Goal: Task Accomplishment & Management: Use online tool/utility

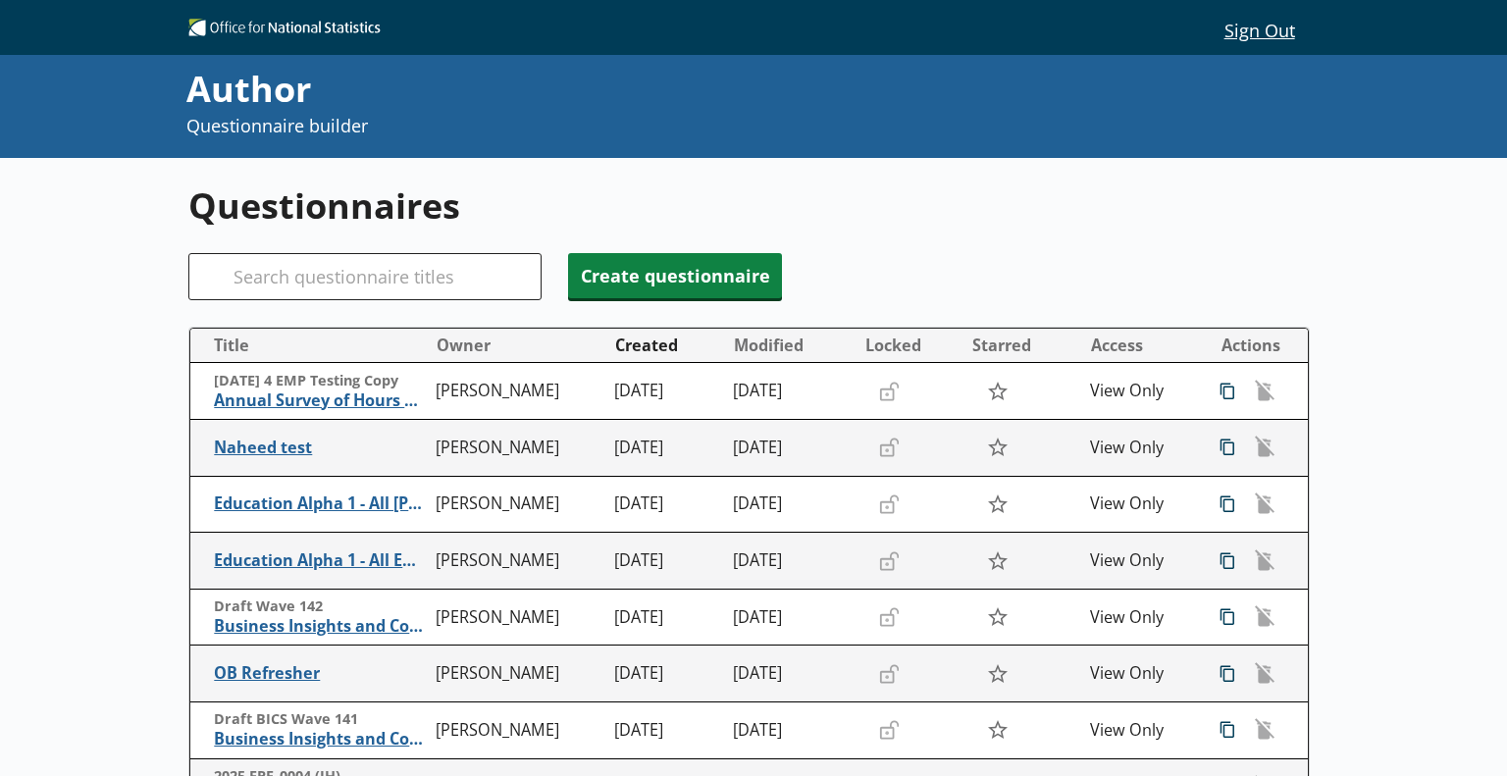
click at [1235, 32] on button "Sign Out" at bounding box center [1259, 29] width 101 height 33
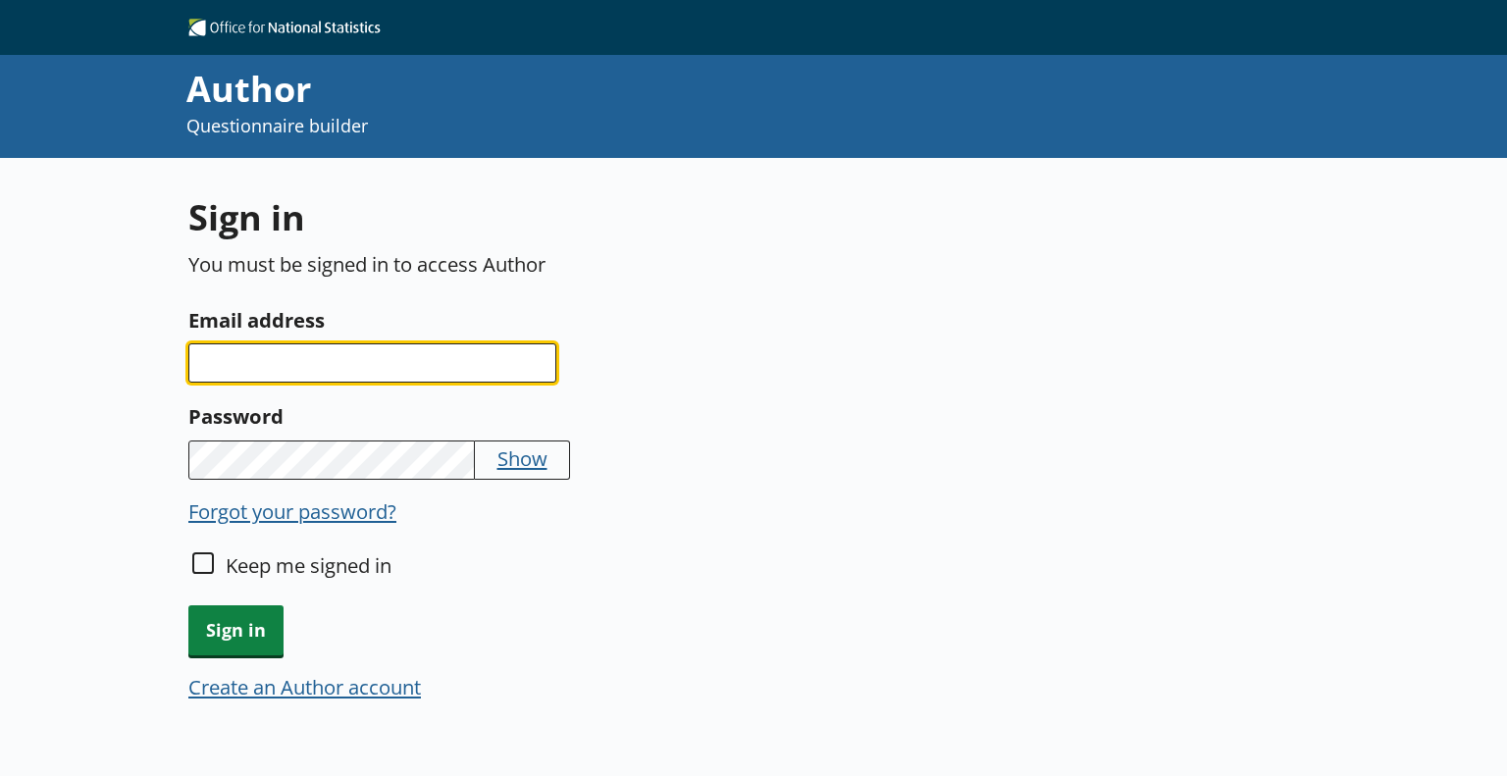
click at [421, 360] on input "Email address" at bounding box center [372, 362] width 368 height 39
paste input "[US_STATE][EMAIL_ADDRESS][PERSON_NAME][DOMAIN_NAME]"
type input "[US_STATE][EMAIL_ADDRESS][PERSON_NAME][DOMAIN_NAME]"
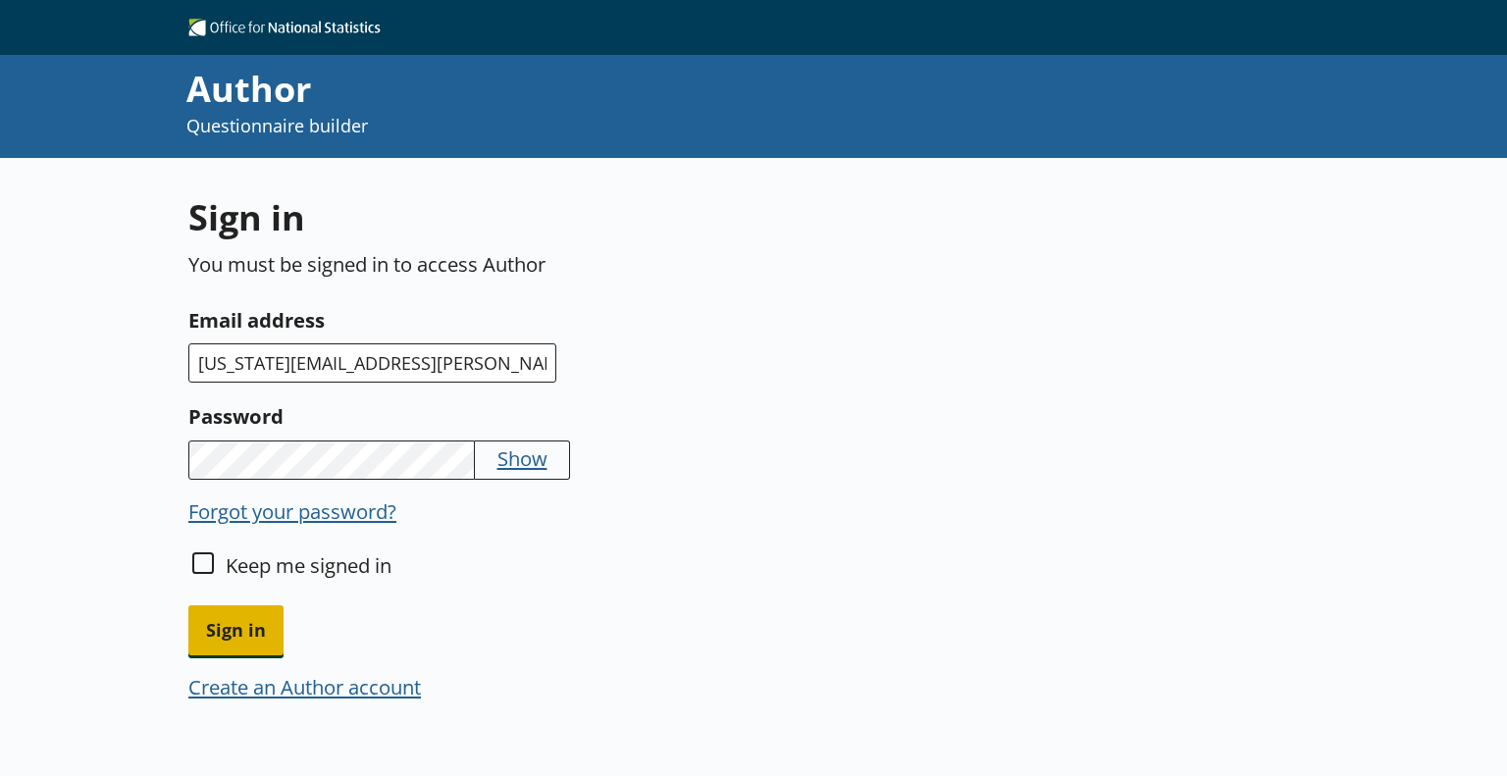
click at [234, 639] on span "Sign in" at bounding box center [235, 631] width 95 height 50
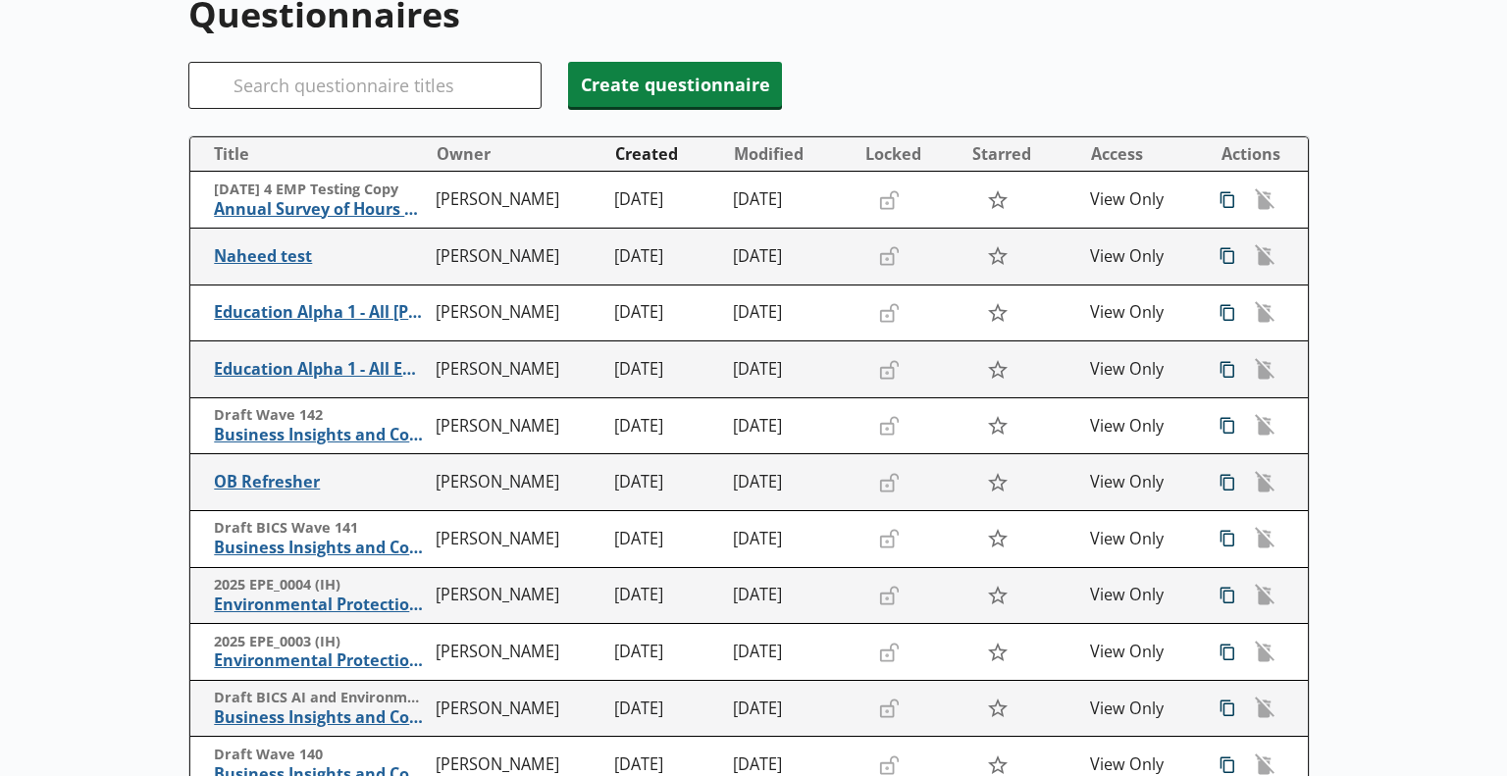
scroll to position [196, 0]
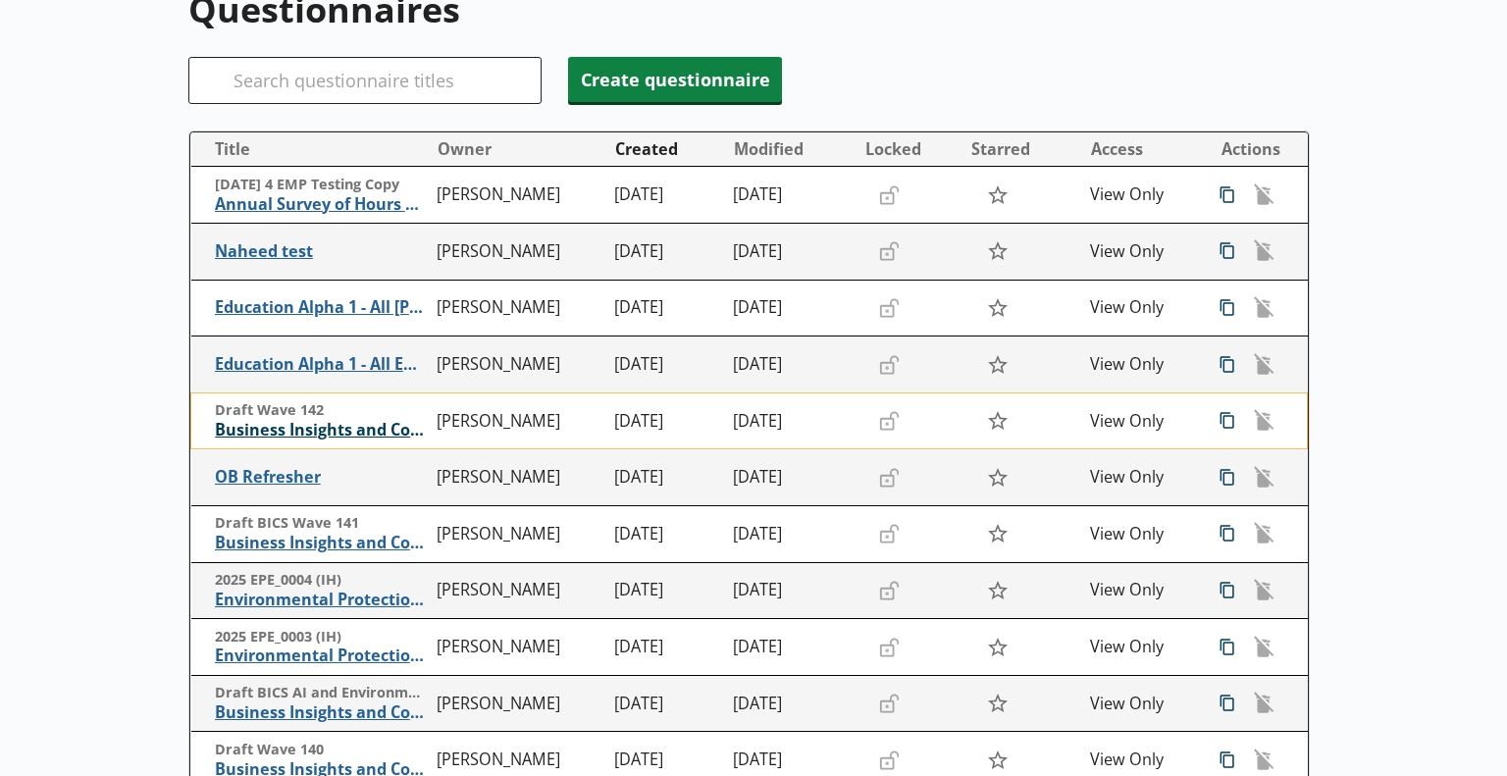
click at [292, 427] on span "Business Insights and Conditions Survey (BICS)" at bounding box center [321, 430] width 212 height 21
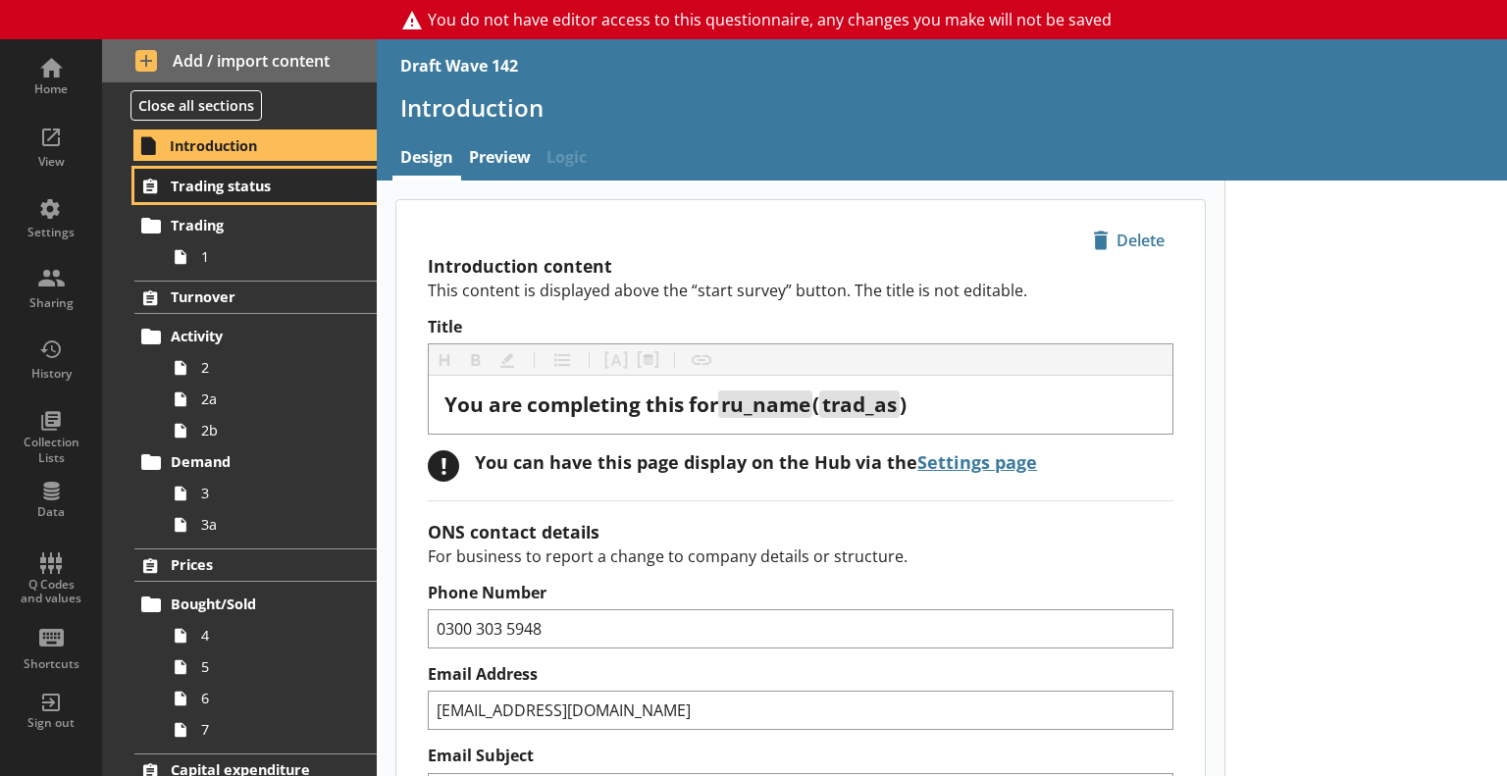
click at [260, 182] on span "Trading status" at bounding box center [256, 186] width 171 height 19
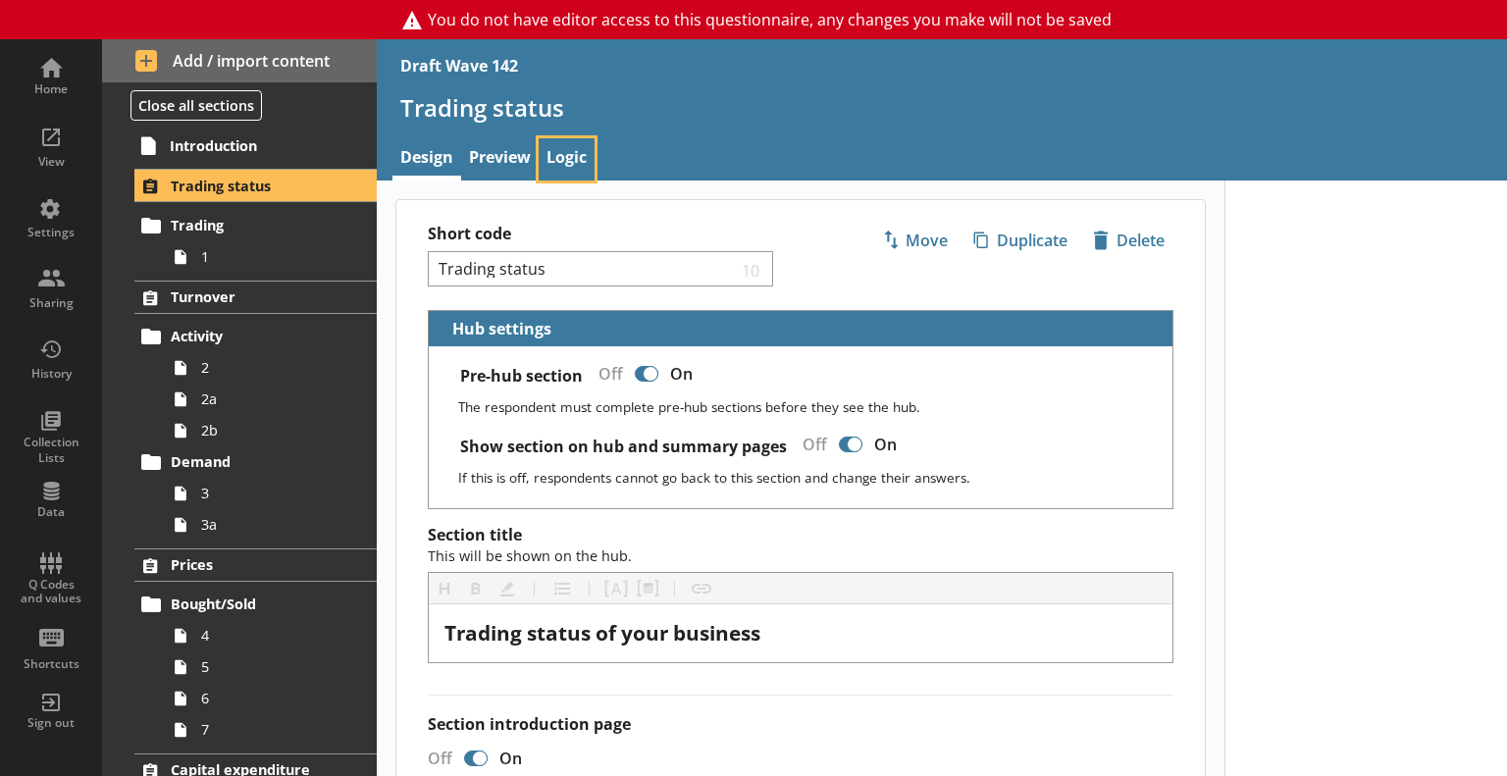
click at [573, 160] on link "Logic" at bounding box center [567, 159] width 56 height 42
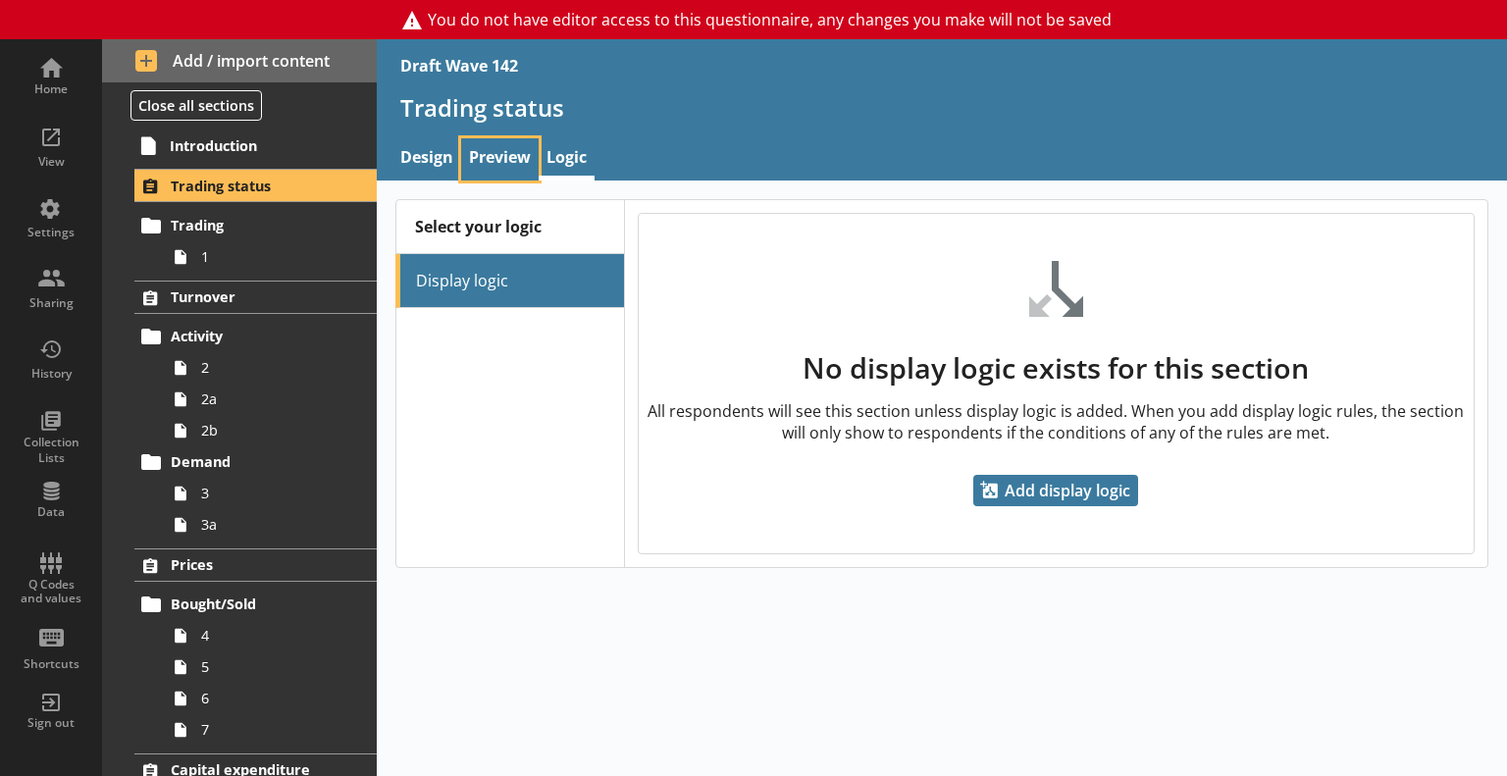
click at [486, 164] on link "Preview" at bounding box center [500, 159] width 78 height 42
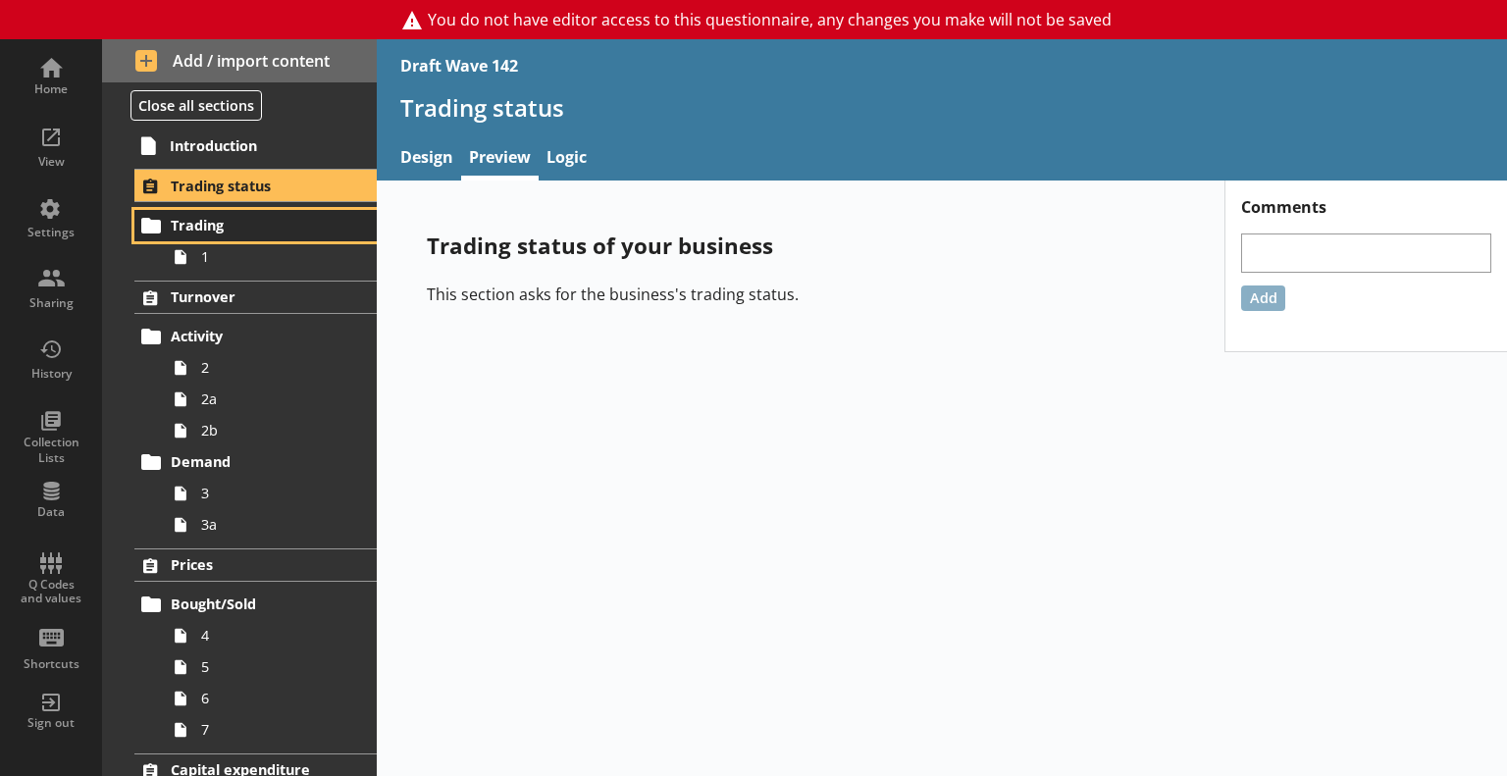
click at [250, 235] on link "Trading" at bounding box center [255, 225] width 242 height 31
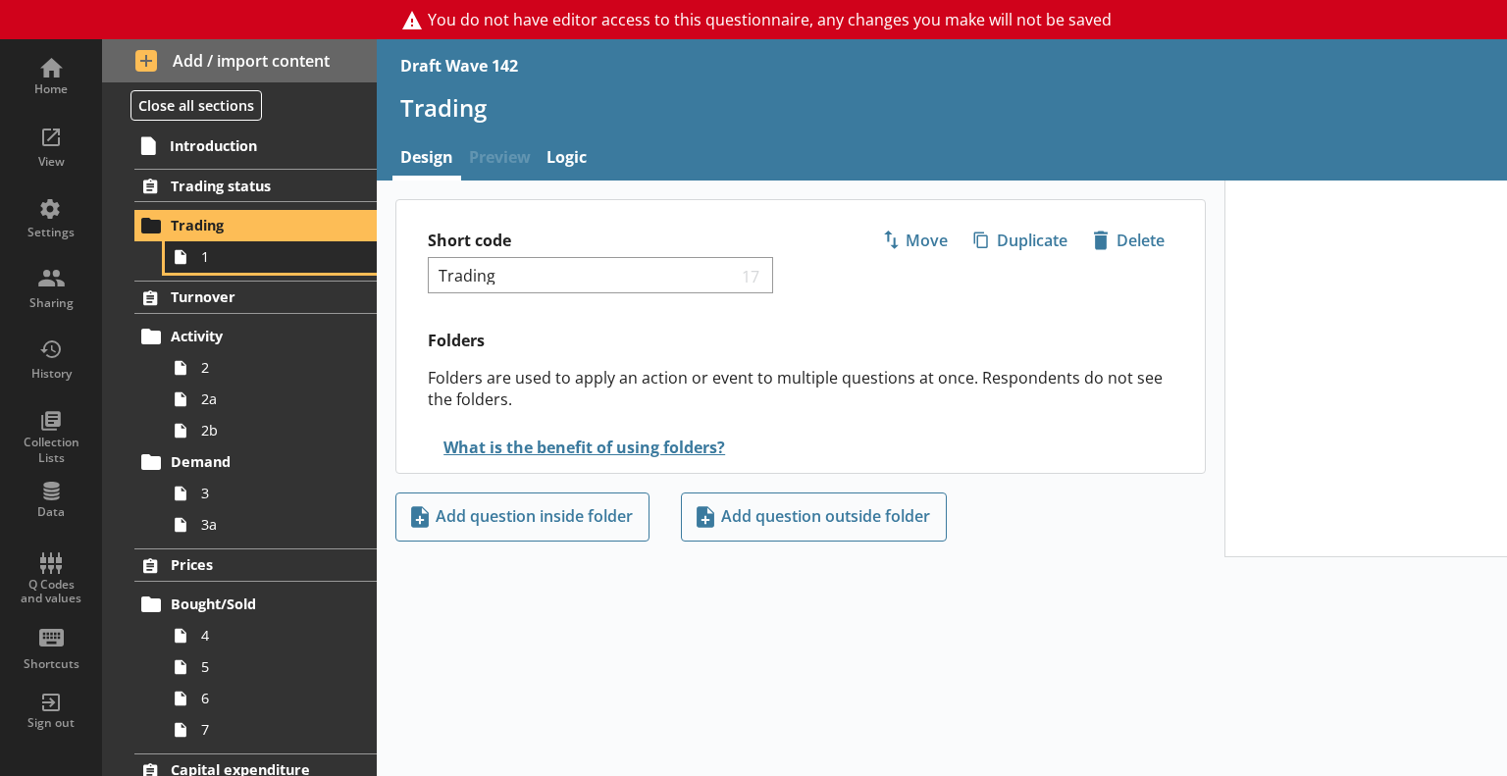
click at [231, 261] on span "1" at bounding box center [275, 256] width 148 height 19
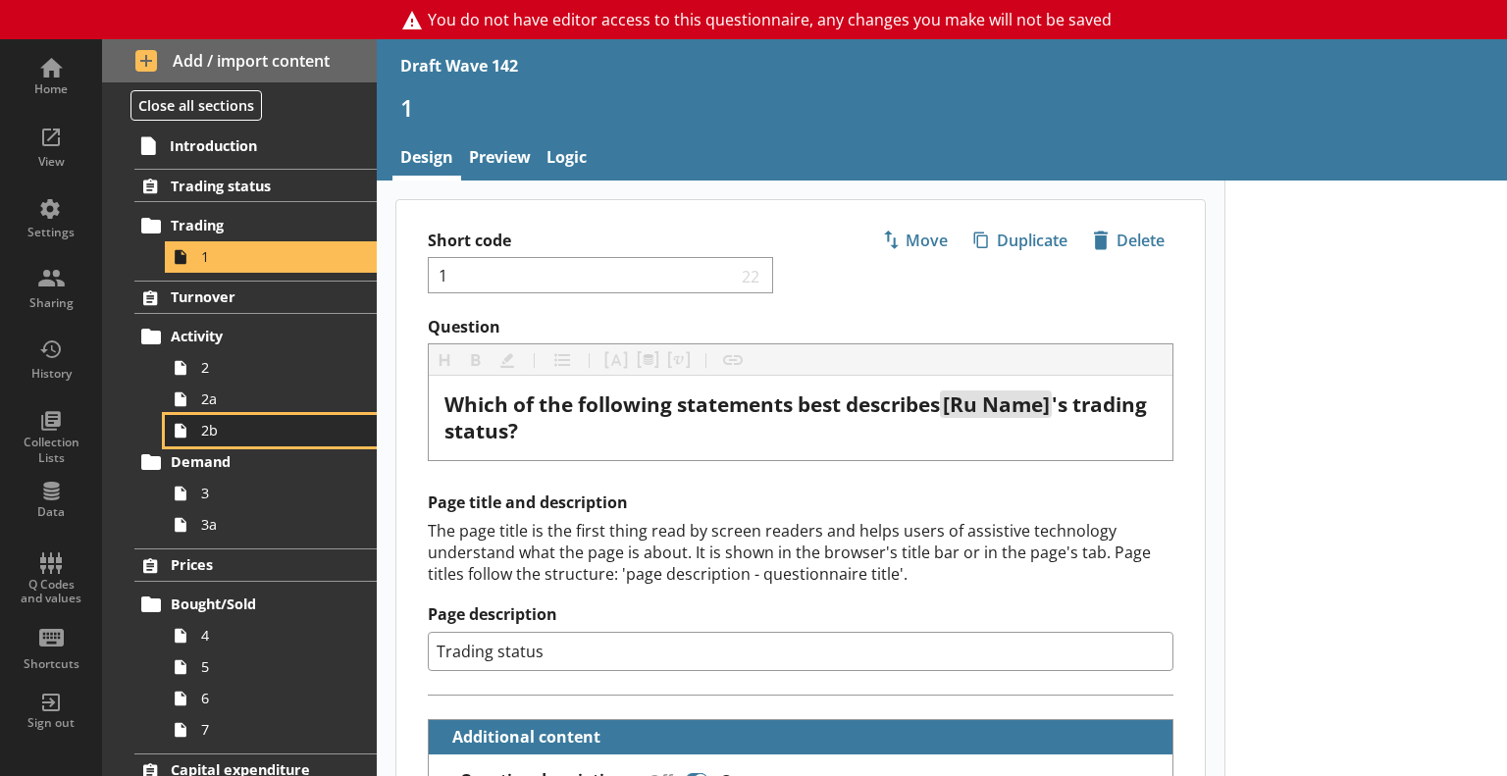
click at [205, 421] on span "2b" at bounding box center [275, 430] width 148 height 19
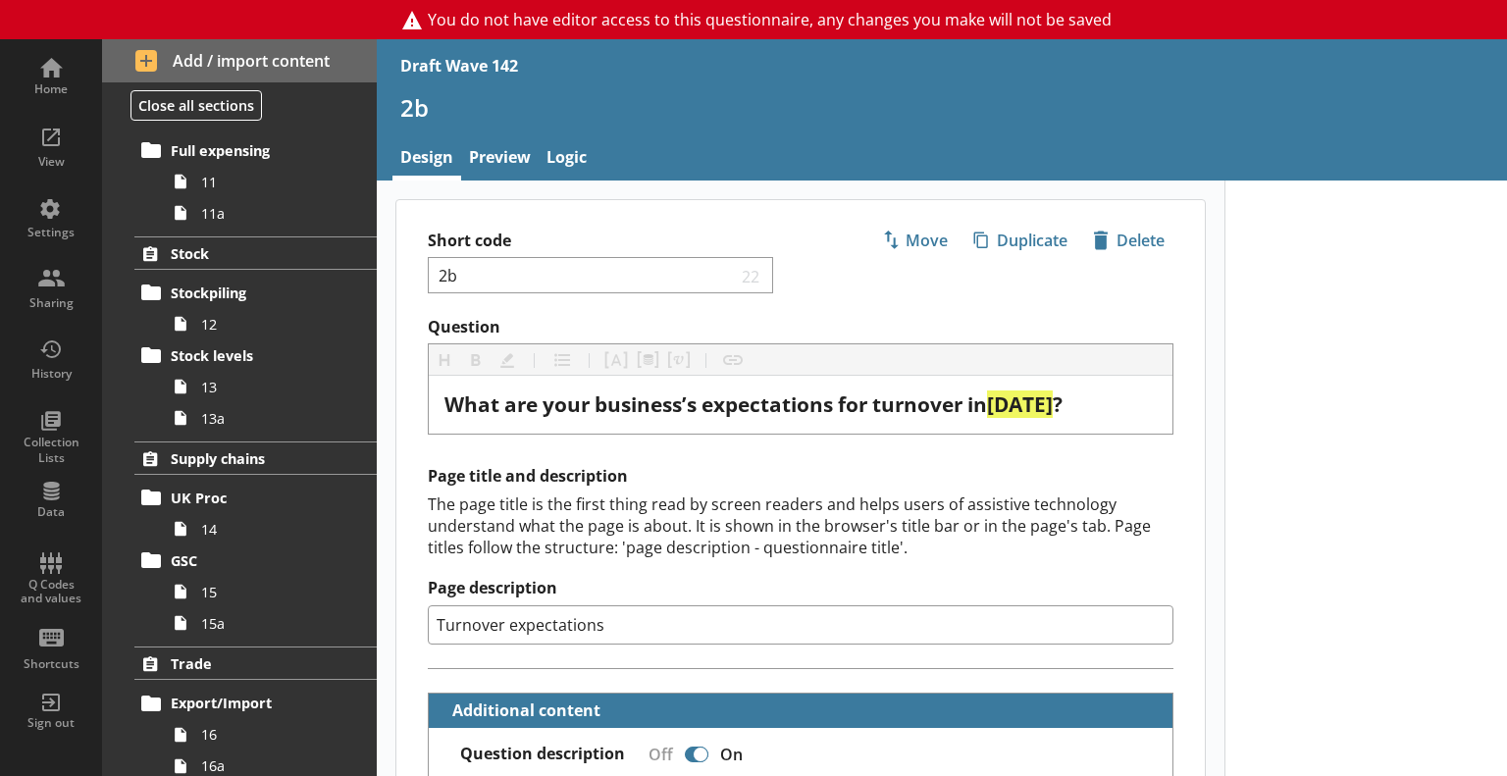
scroll to position [1419, 0]
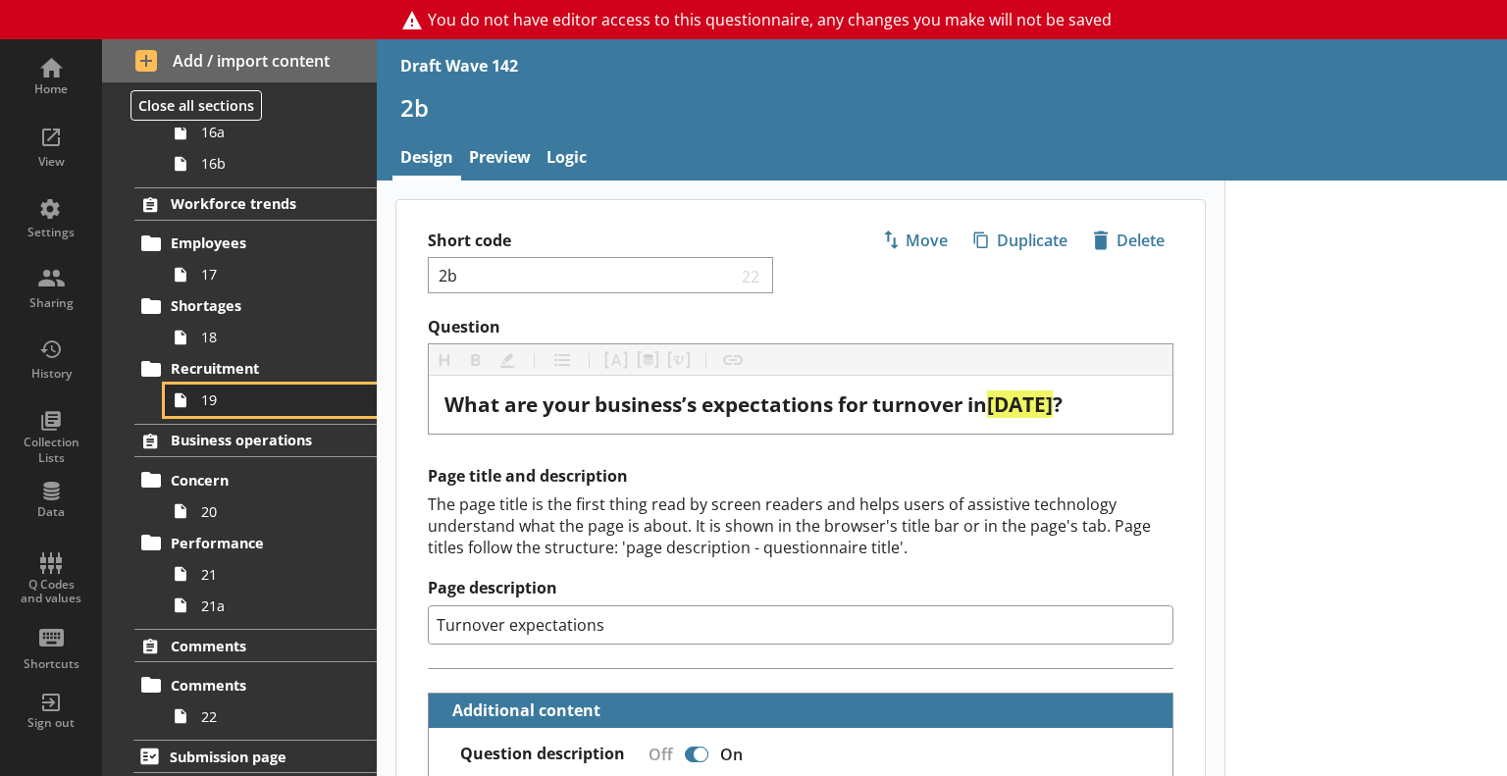
click at [234, 395] on span "19" at bounding box center [275, 400] width 148 height 19
type textarea "x"
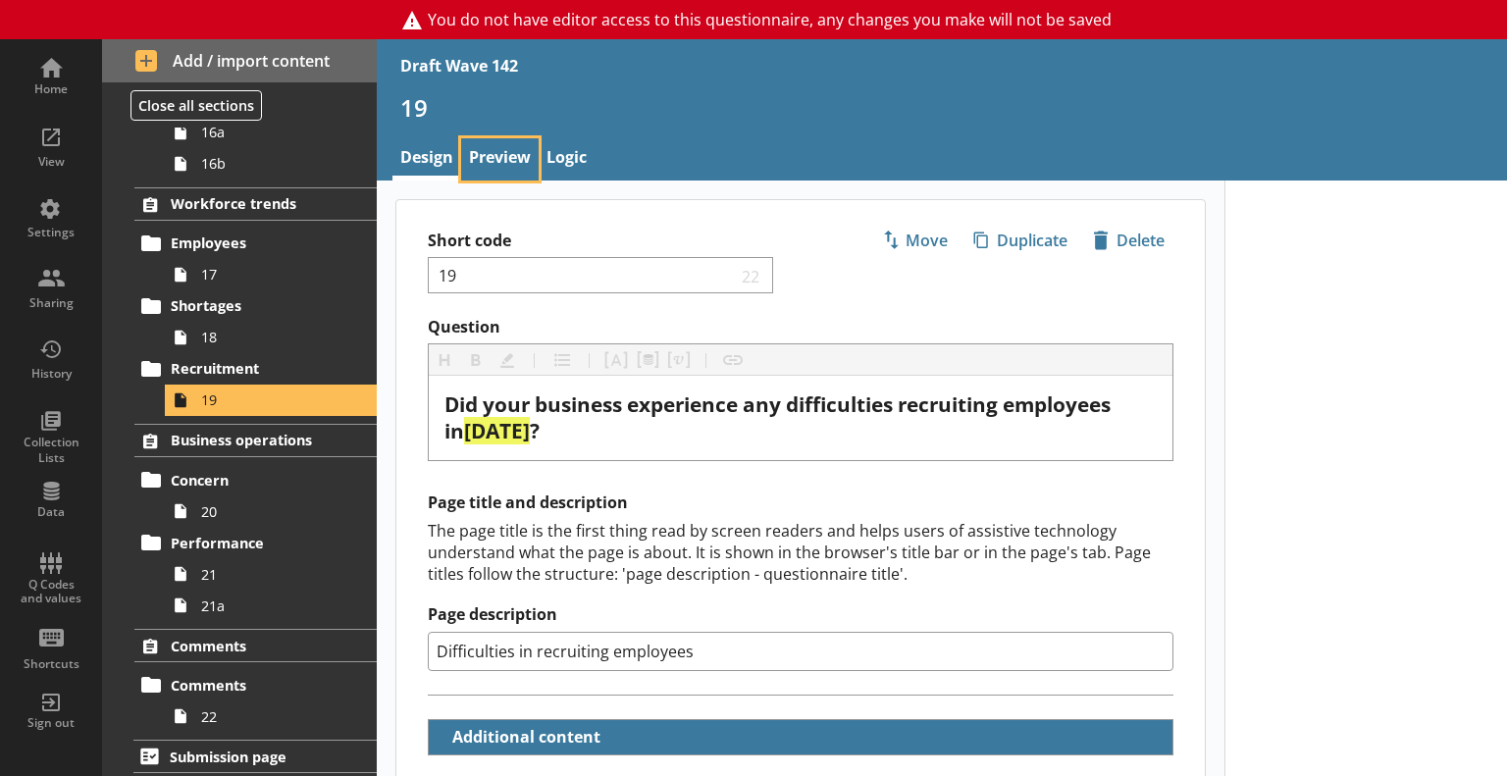
click at [489, 164] on link "Preview" at bounding box center [500, 159] width 78 height 42
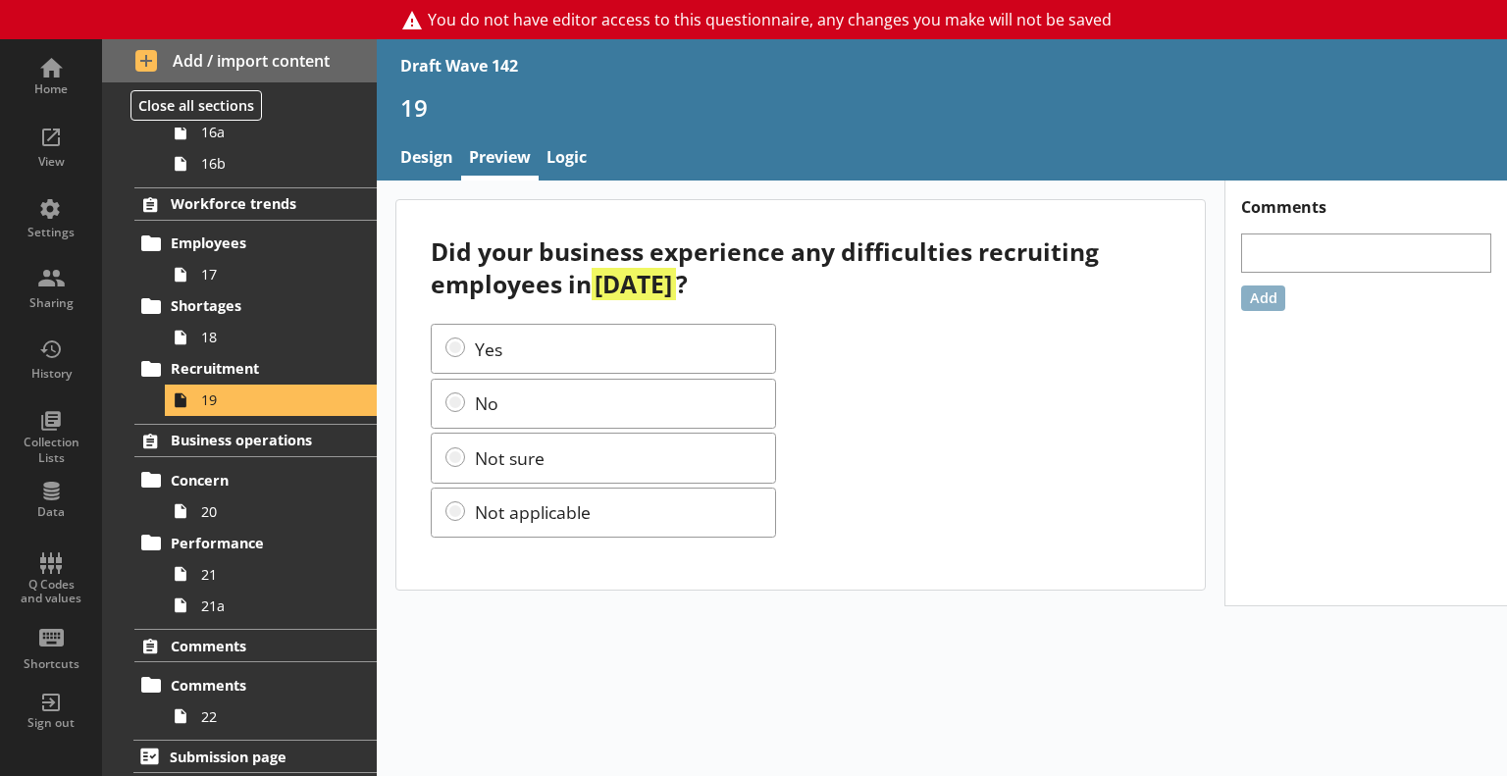
click at [1048, 401] on div "Yes No Not sure Not applicable" at bounding box center [800, 431] width 739 height 214
click at [53, 212] on div "Settings" at bounding box center [51, 216] width 69 height 69
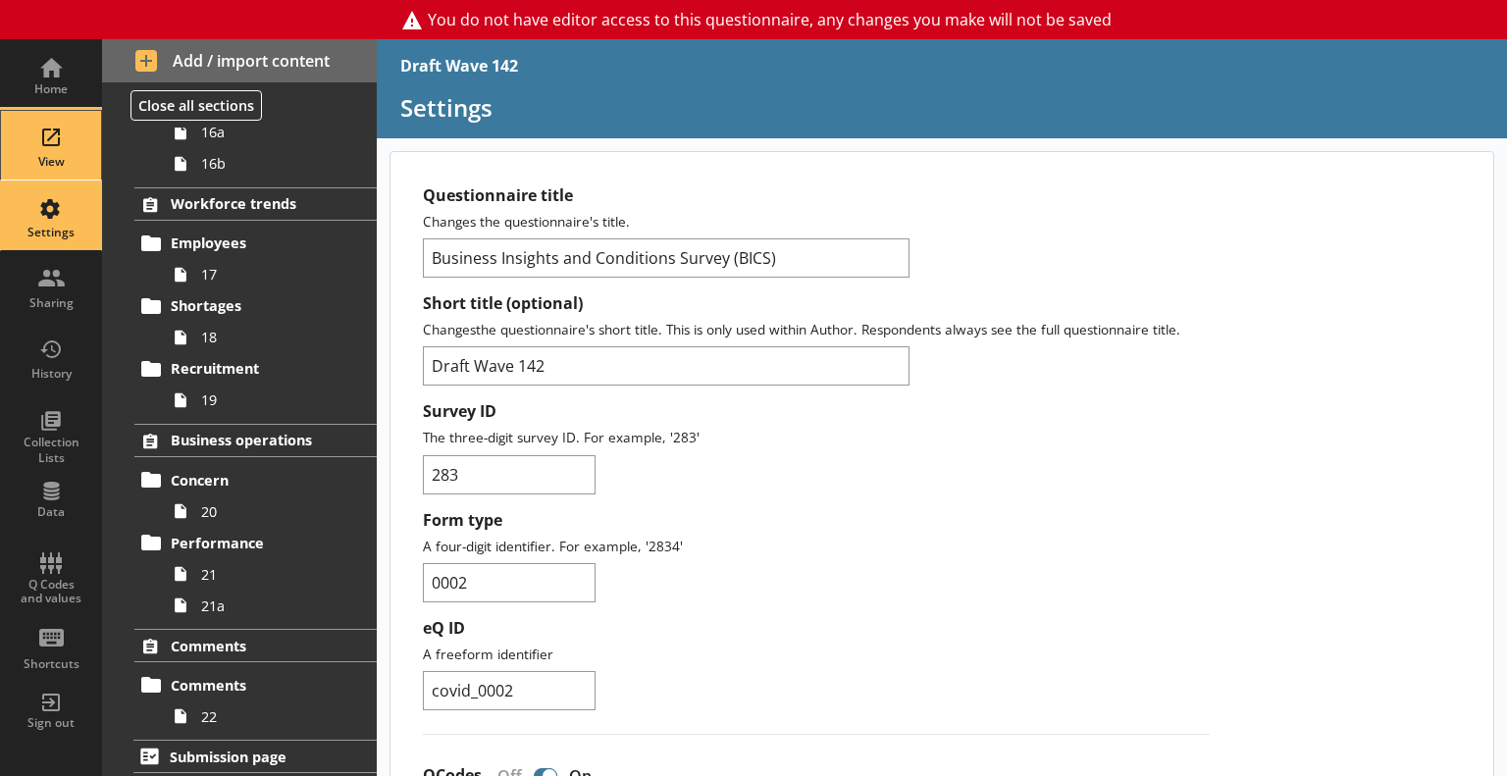
click at [52, 125] on div "View" at bounding box center [51, 145] width 69 height 69
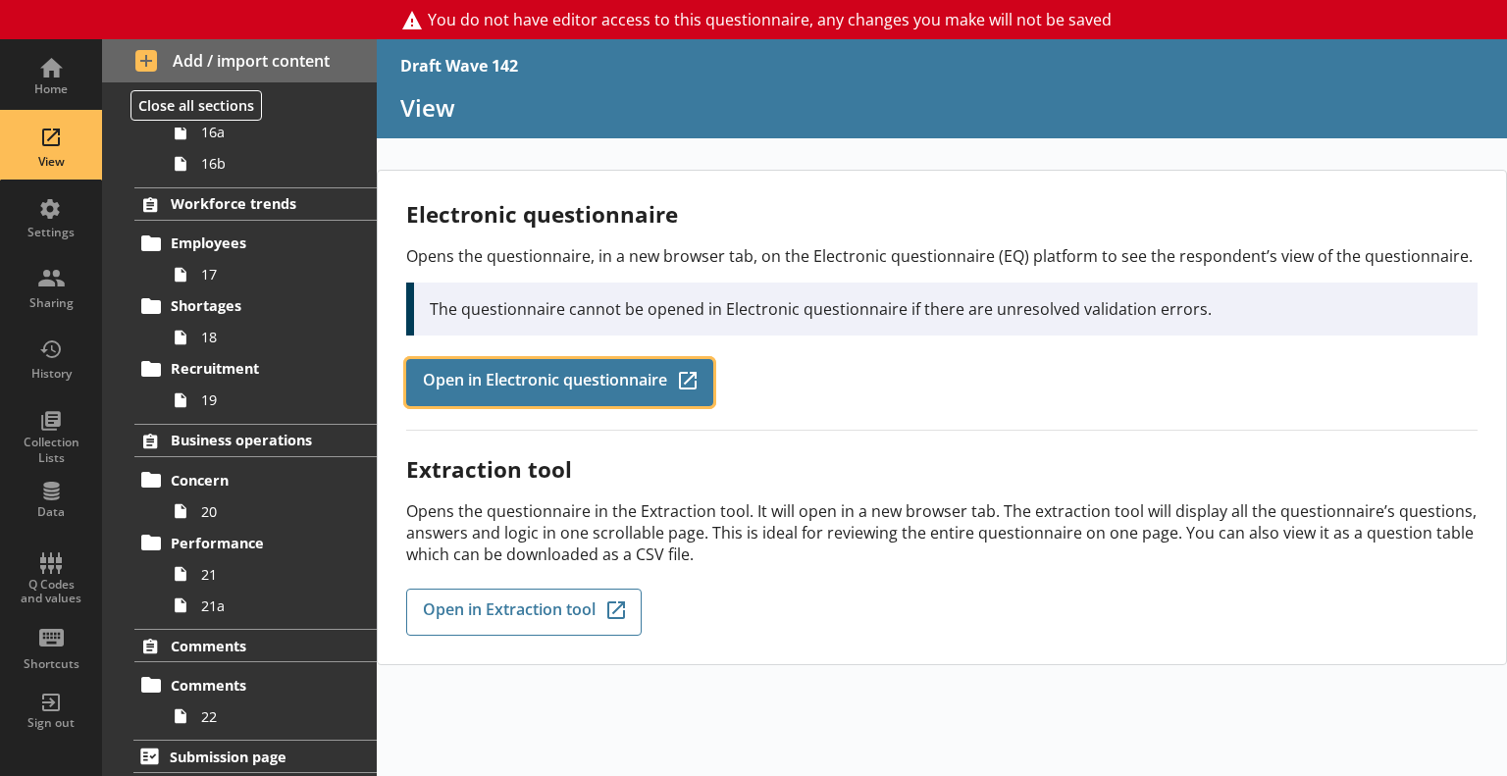
click at [494, 374] on span "Open in Electronic questionnaire" at bounding box center [545, 383] width 244 height 22
click at [529, 382] on span "Open in Electronic questionnaire" at bounding box center [545, 383] width 244 height 22
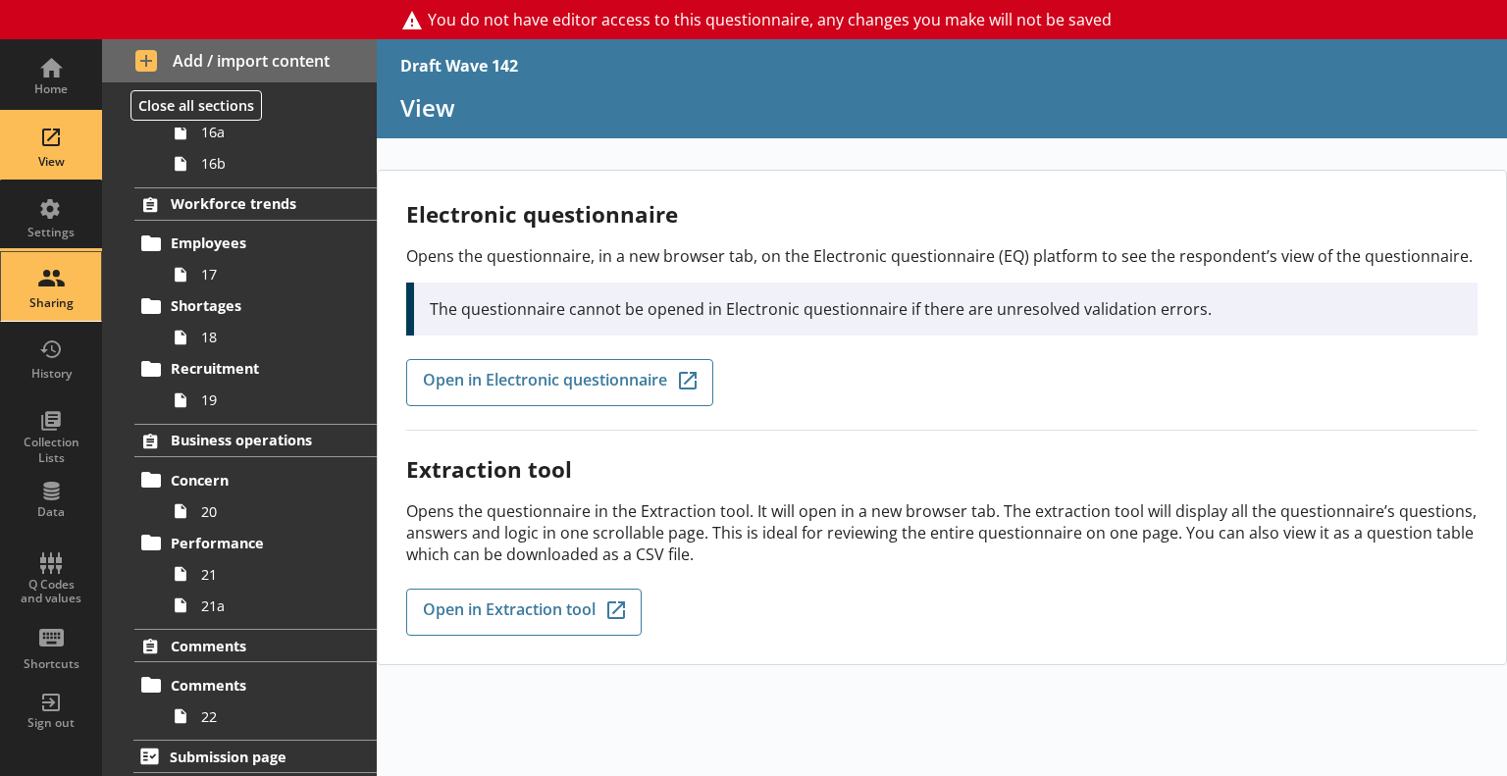
click at [56, 288] on div "Sharing" at bounding box center [51, 286] width 69 height 69
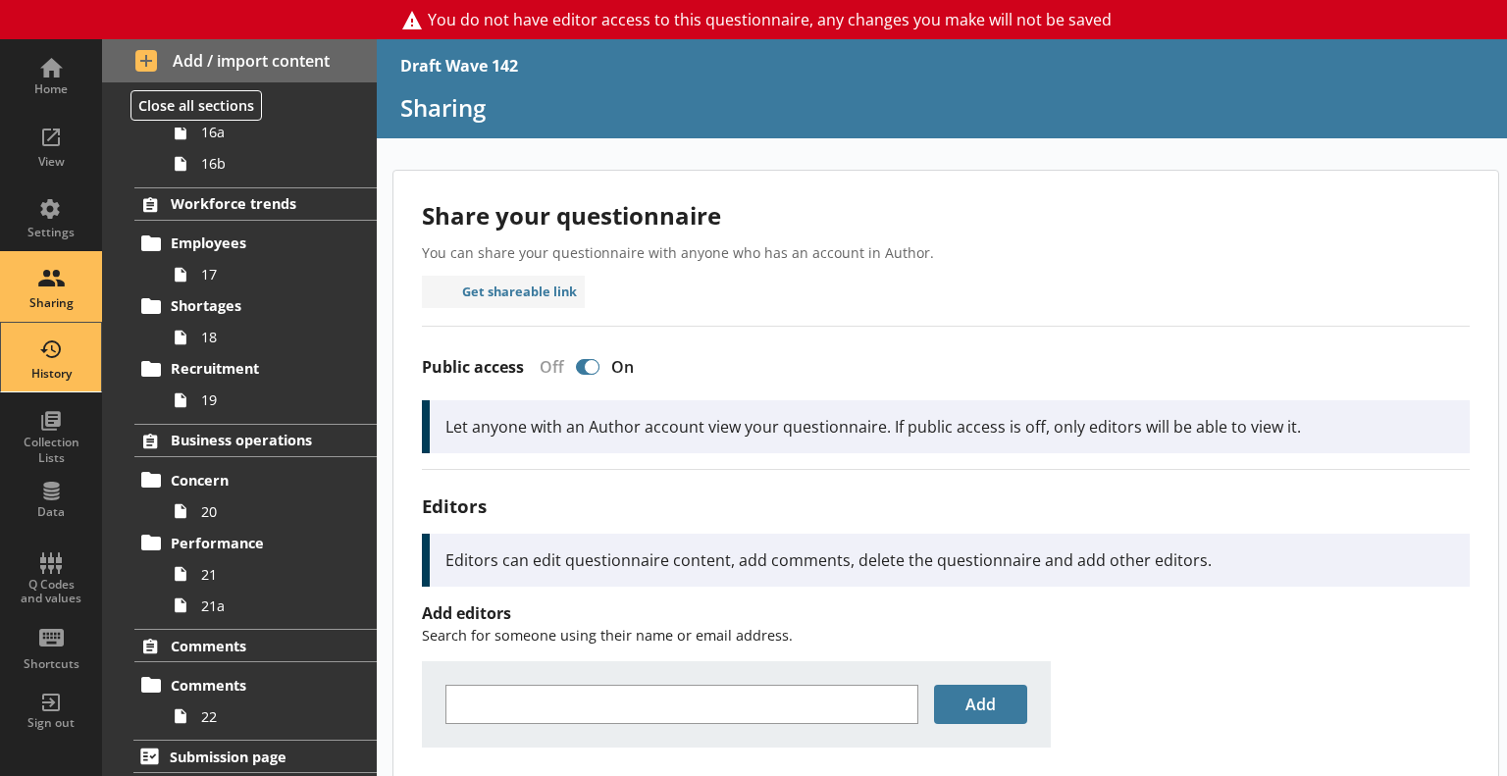
click at [43, 362] on div "History" at bounding box center [51, 357] width 69 height 69
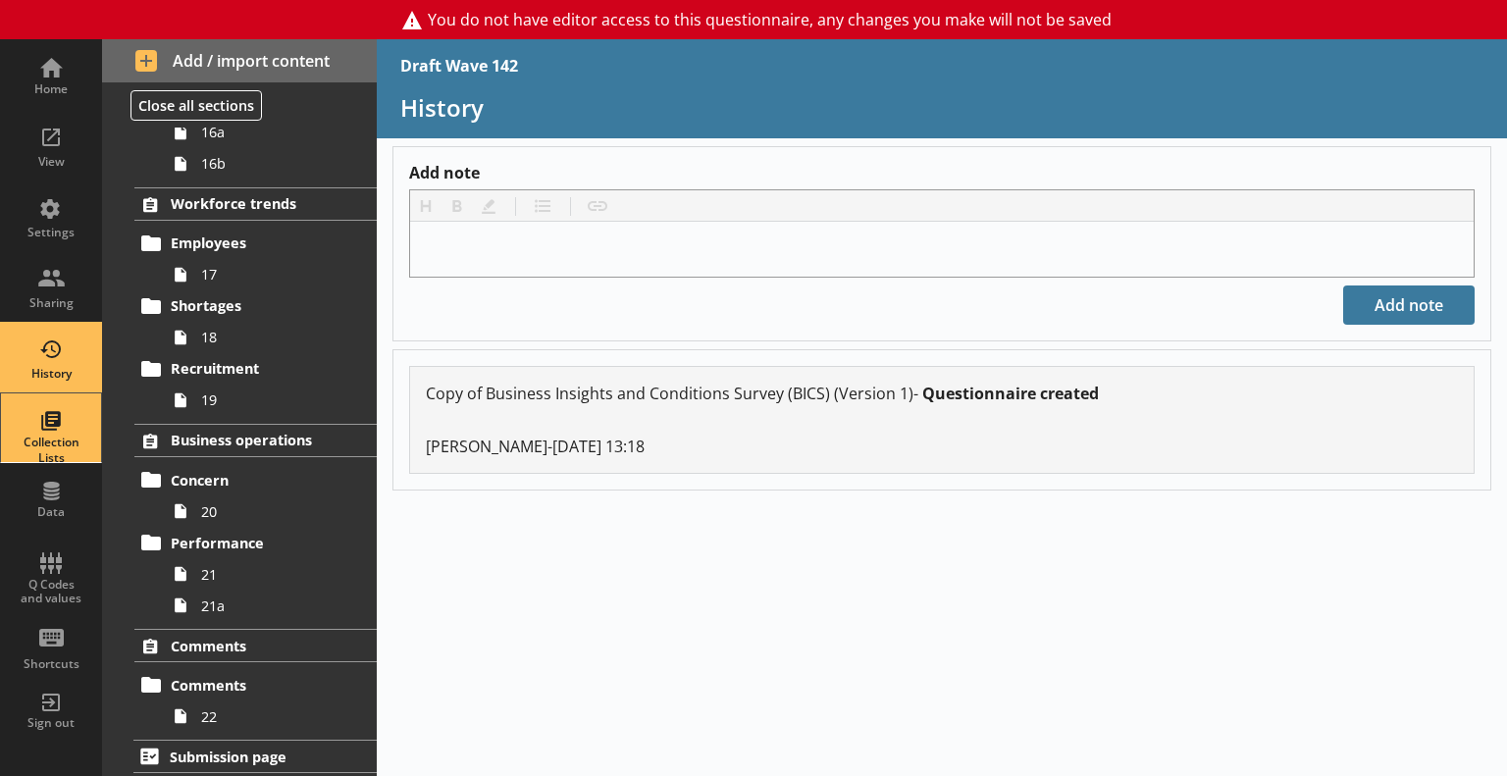
click at [63, 438] on div "Collection Lists" at bounding box center [51, 450] width 69 height 30
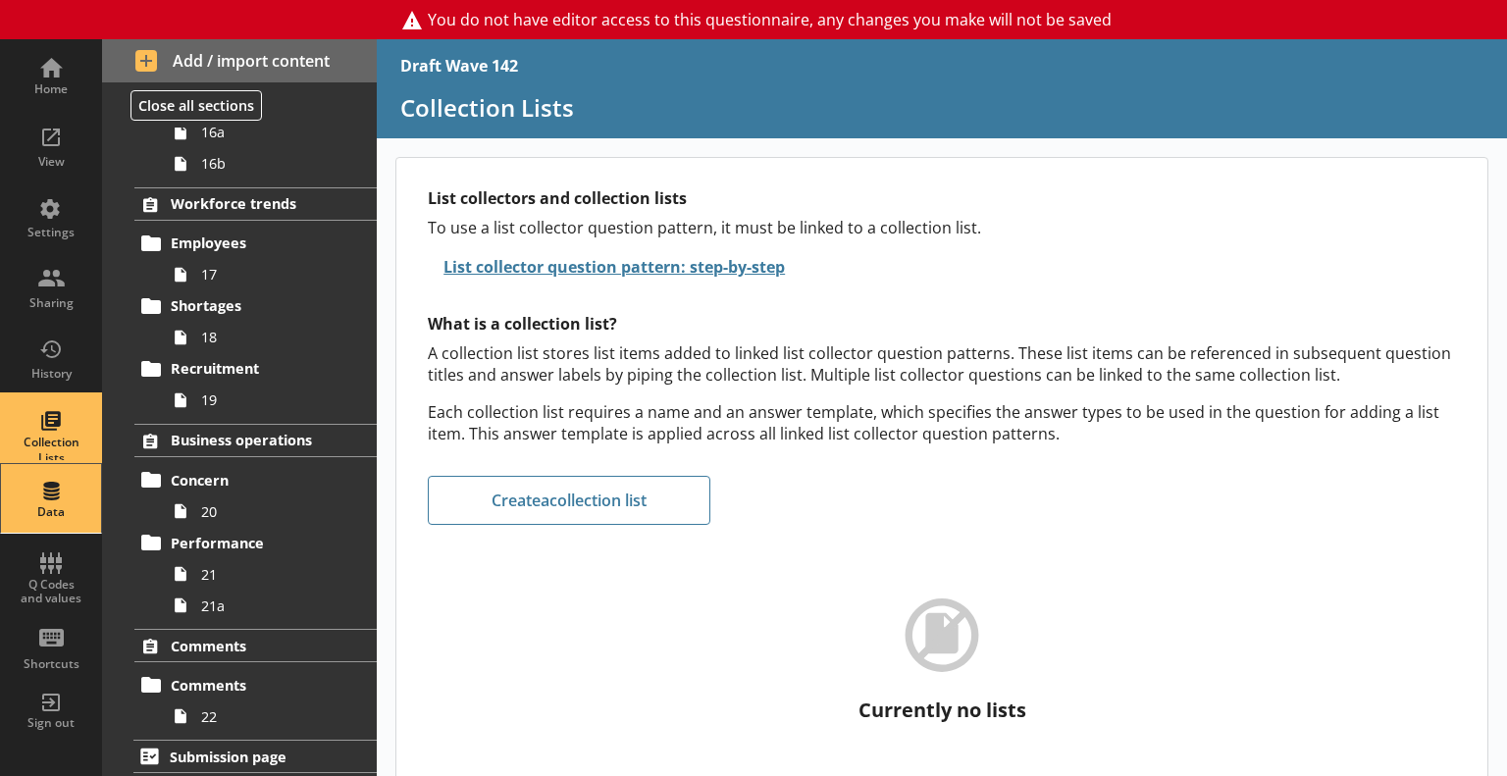
click at [74, 482] on div "Data" at bounding box center [51, 498] width 69 height 69
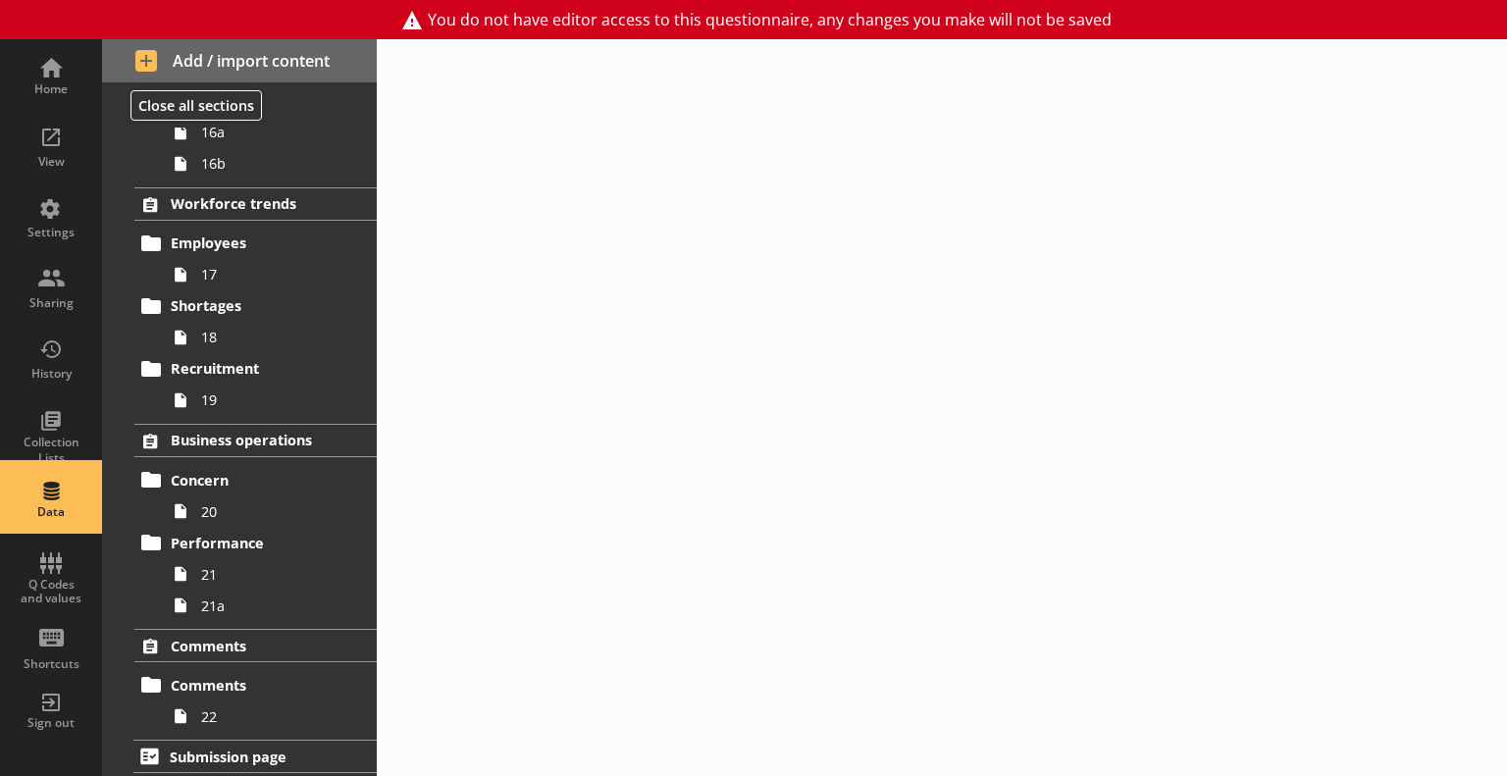
select select "Text_Optional"
select select "Date"
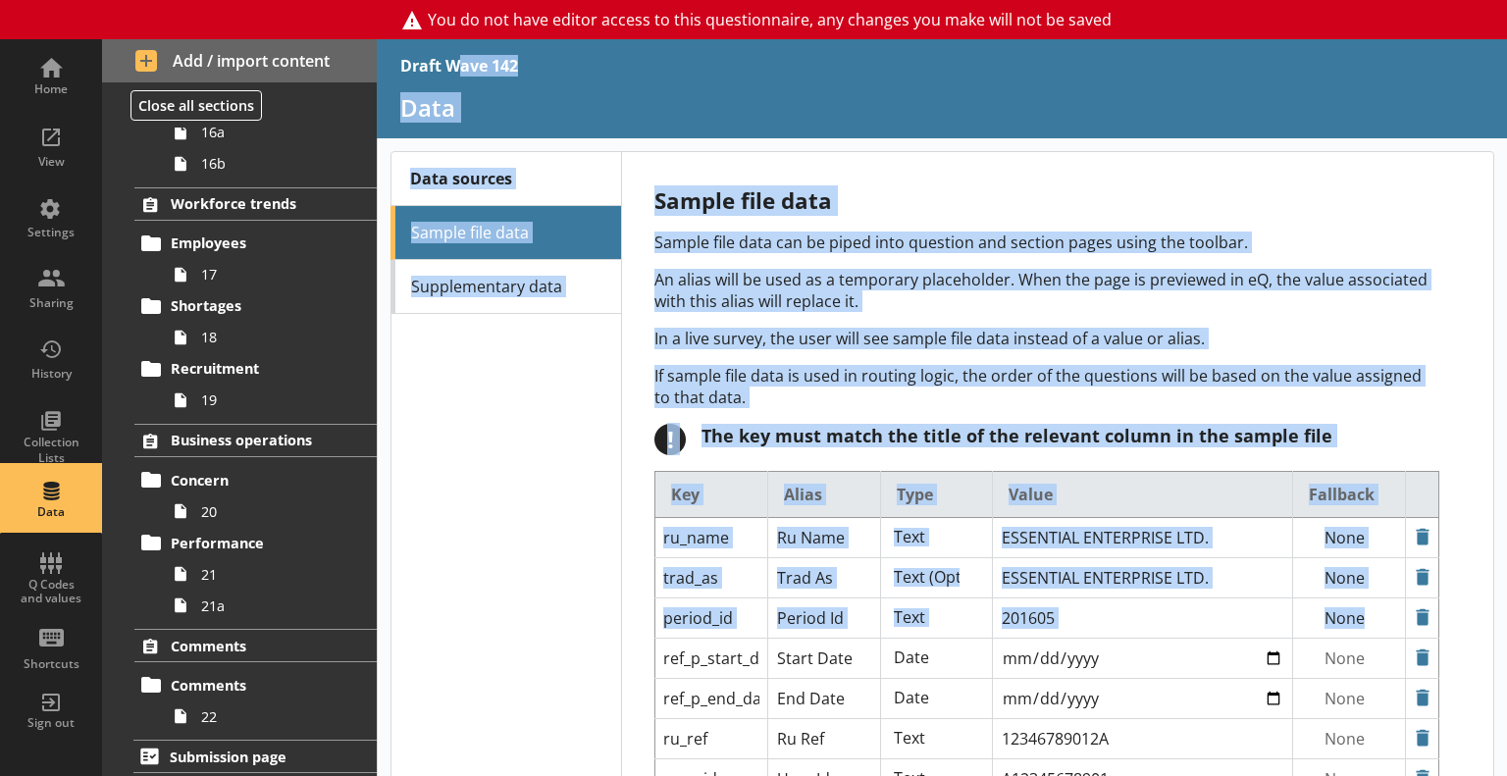
drag, startPoint x: 885, startPoint y: 822, endPoint x: 905, endPoint y: 822, distance: 19.6
click at [905, 775] on html "You do not have editor access to this questionnaire, any changes you make will …" at bounding box center [753, 388] width 1507 height 776
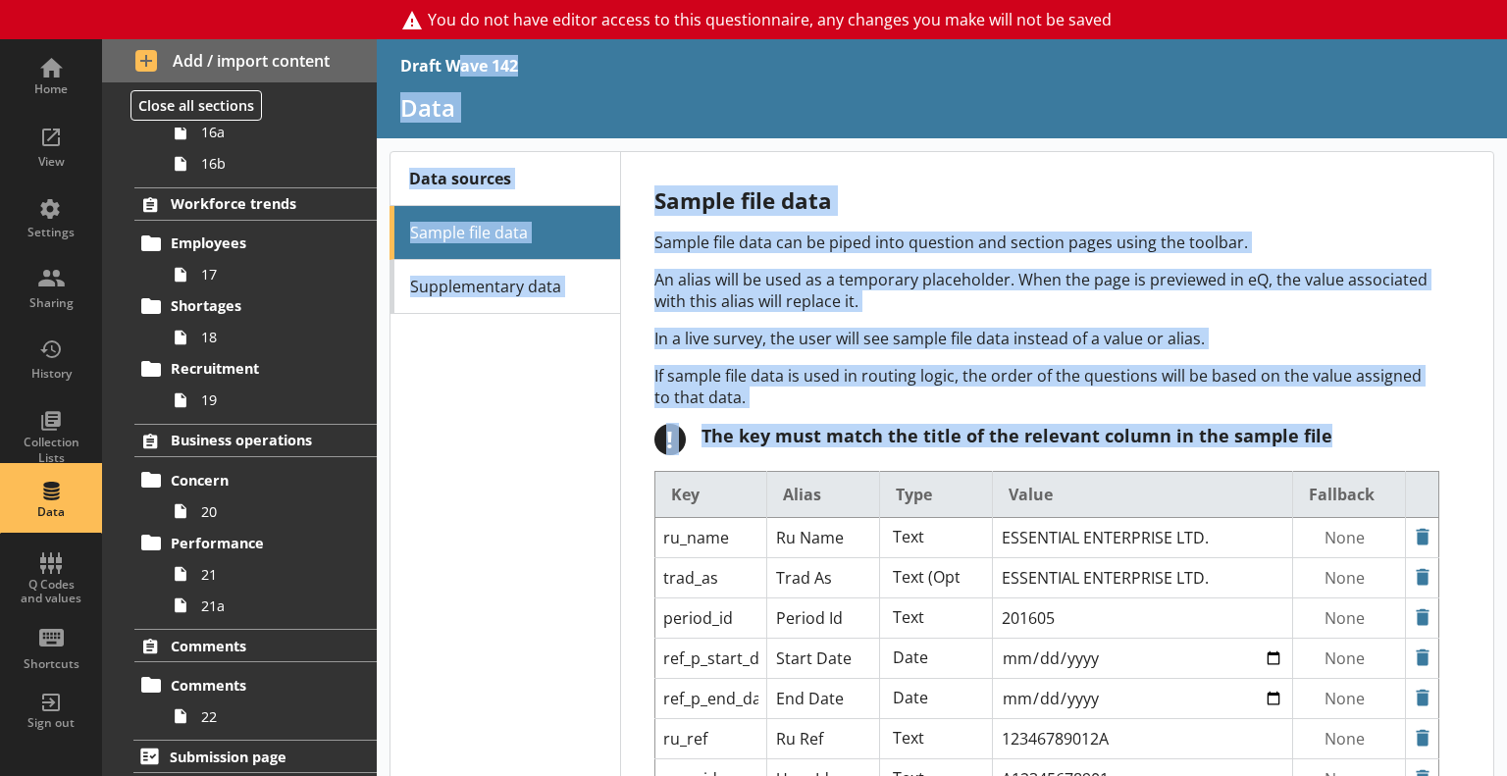
click at [492, 453] on div "Data sources Sample file data Supplementary data" at bounding box center [506, 520] width 230 height 737
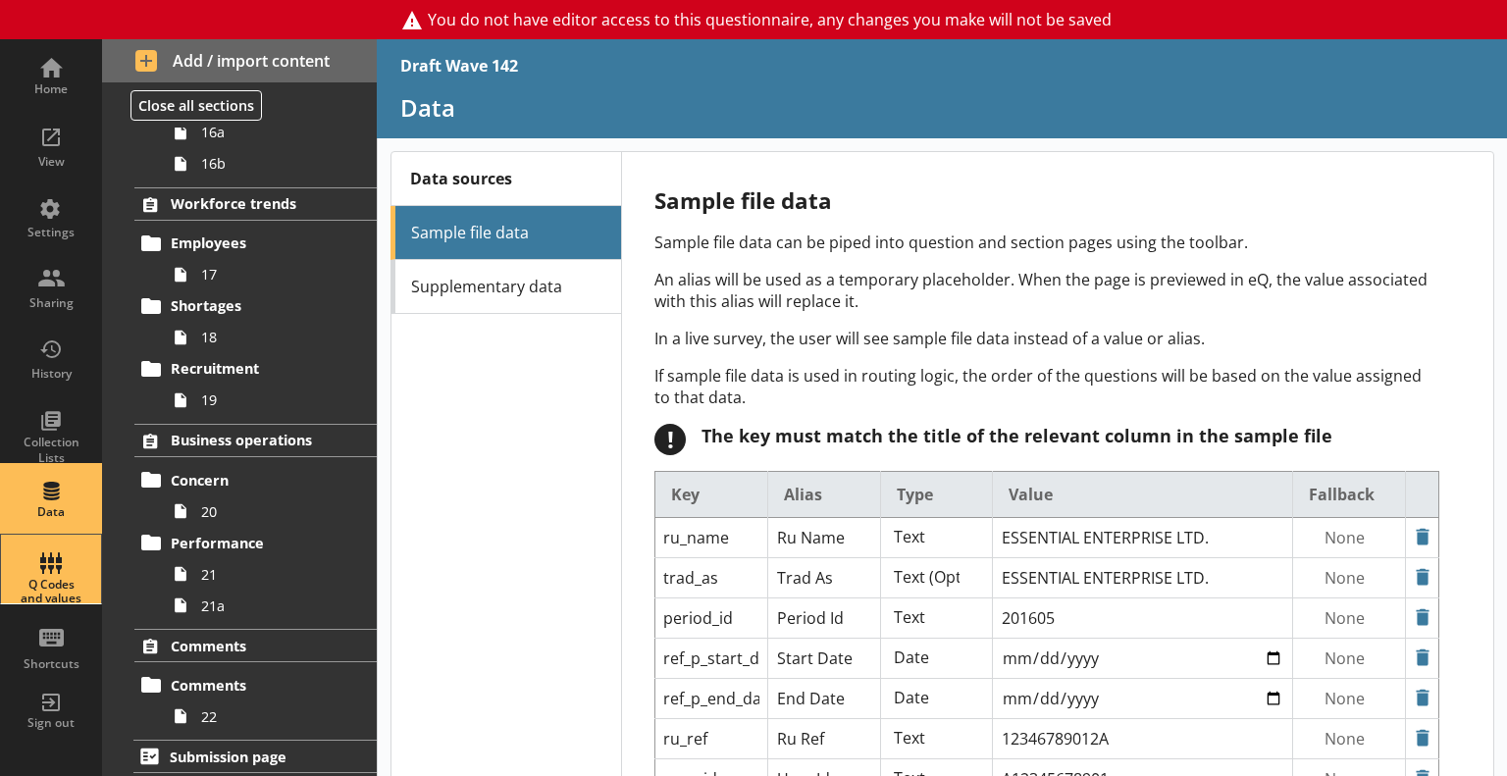
drag, startPoint x: 50, startPoint y: 580, endPoint x: 82, endPoint y: 578, distance: 32.4
click at [50, 580] on div "Q Codes and values" at bounding box center [51, 592] width 69 height 28
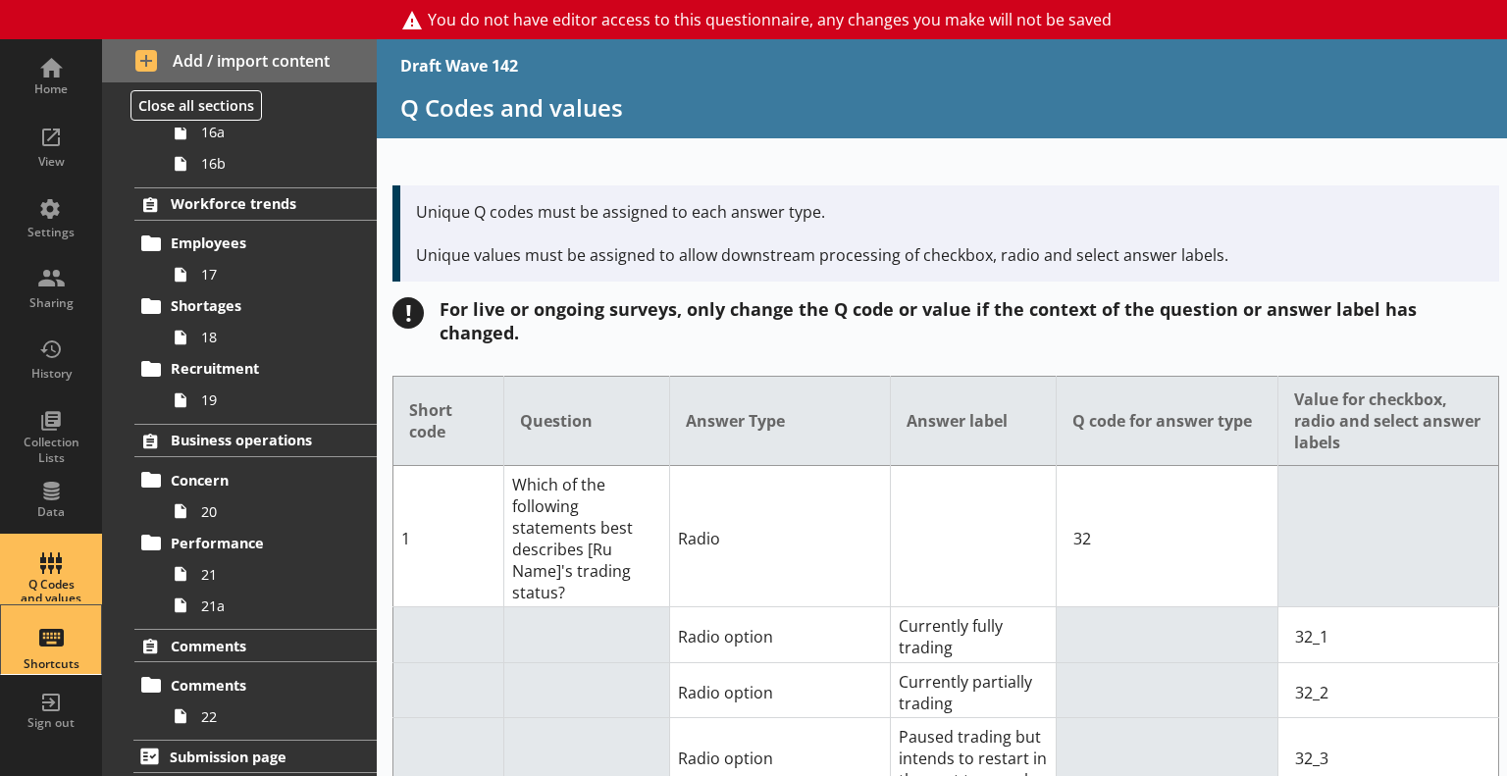
click at [52, 631] on div "Shortcuts" at bounding box center [51, 640] width 69 height 69
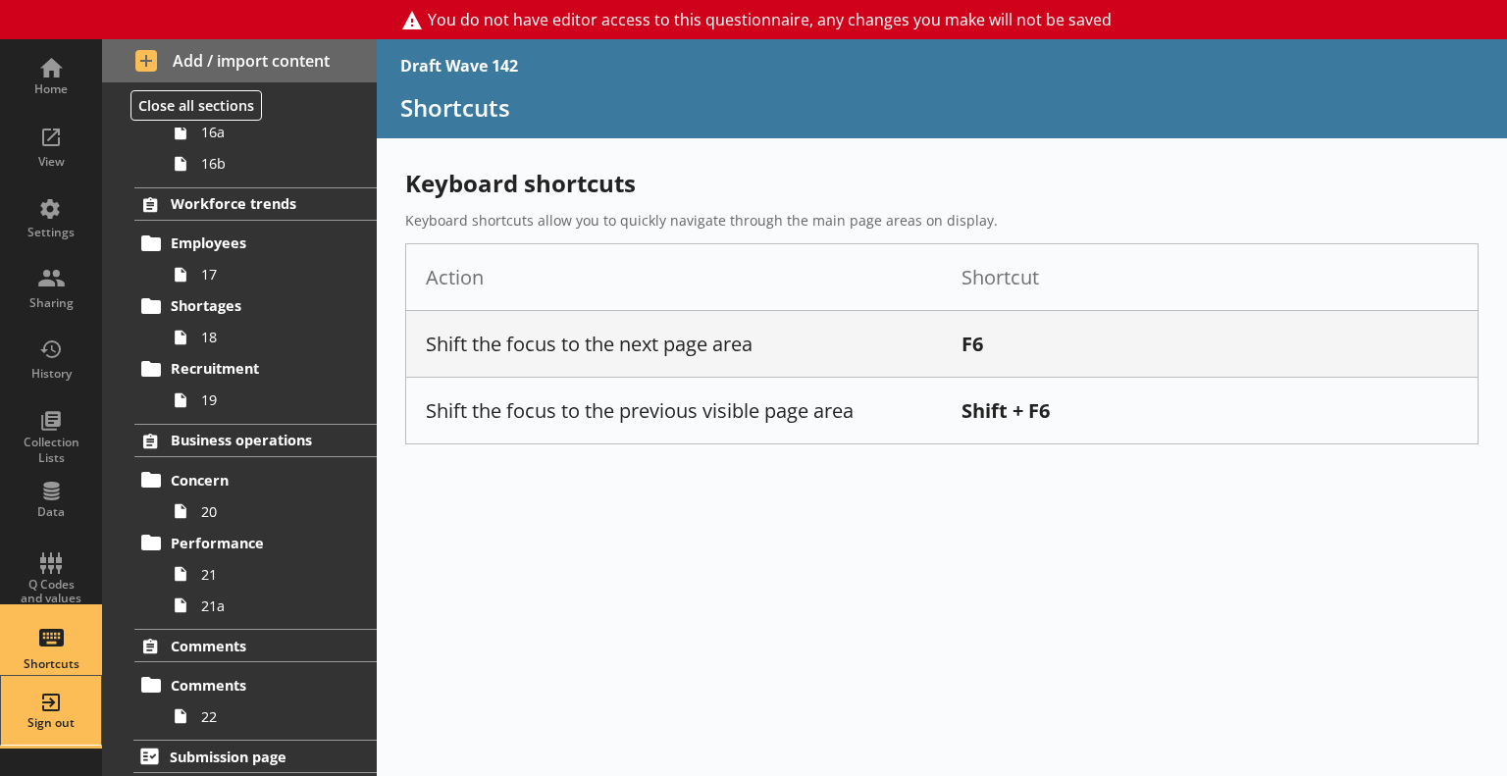
click at [68, 717] on div "Sign out" at bounding box center [51, 723] width 69 height 16
